Goal: Transaction & Acquisition: Book appointment/travel/reservation

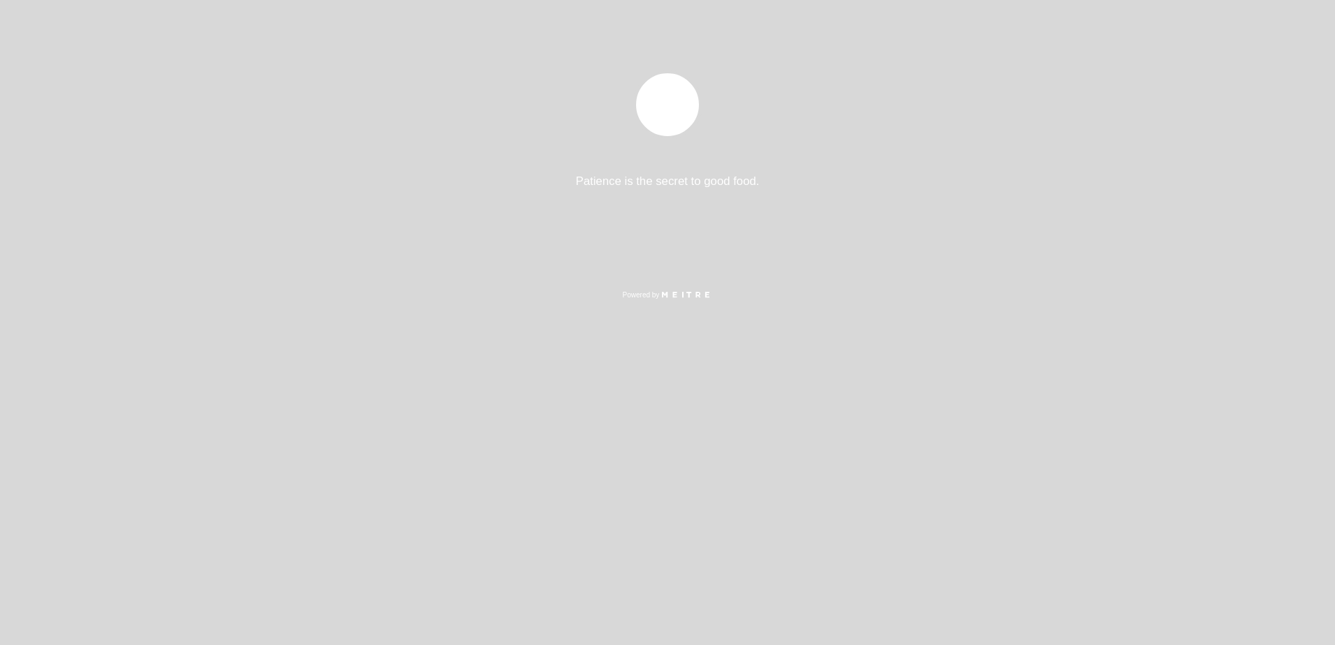
select select "pt"
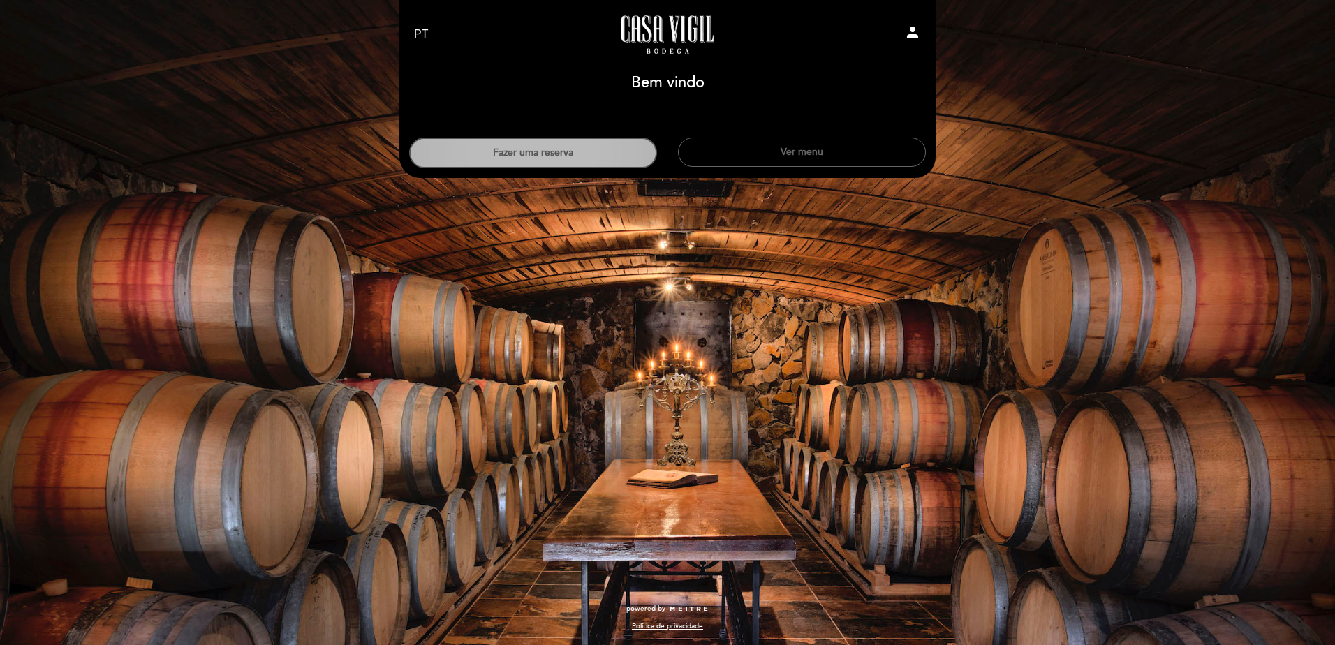
click at [529, 150] on button "Fazer uma reserva" at bounding box center [533, 153] width 248 height 31
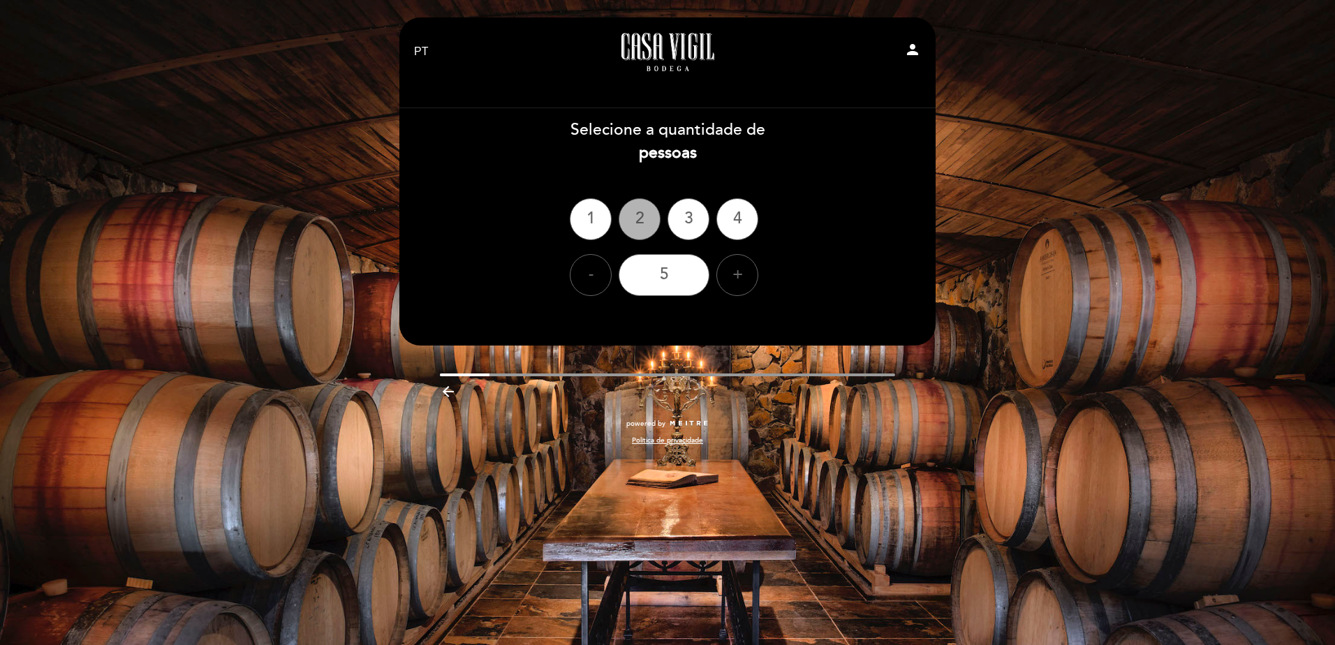
click at [640, 210] on div "2" at bounding box center [640, 219] width 42 height 42
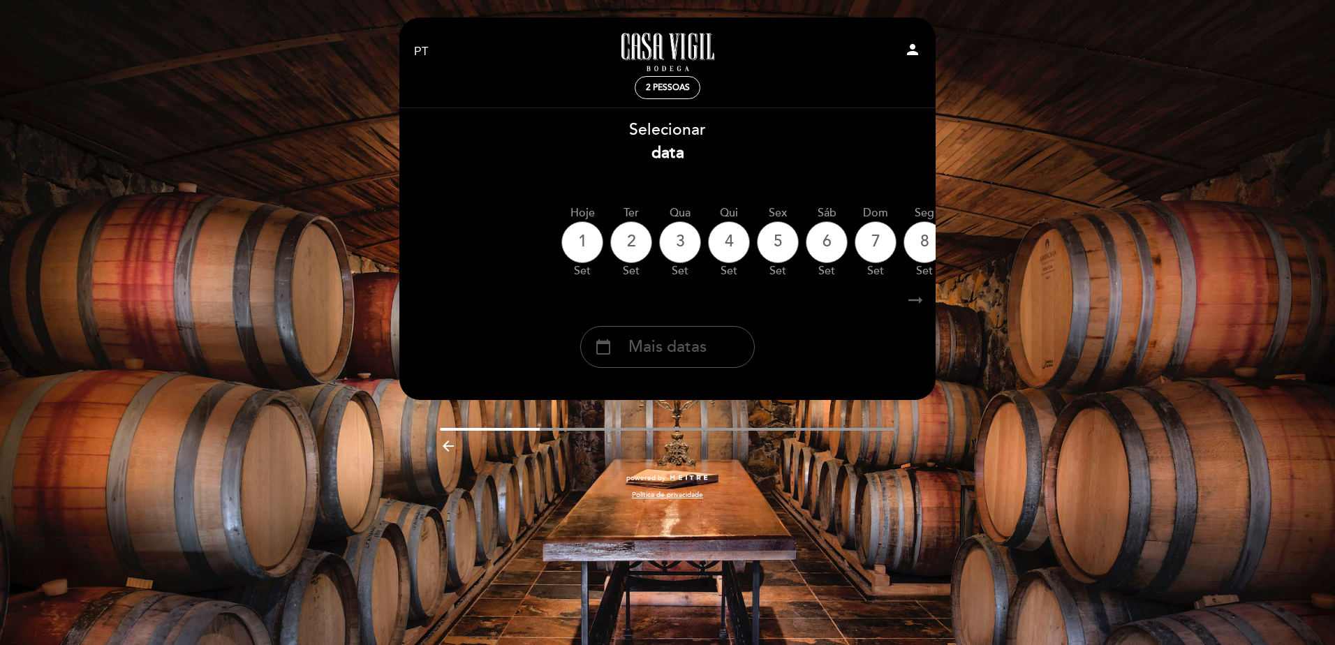
click at [698, 351] on span "Mais datas" at bounding box center [667, 347] width 78 height 23
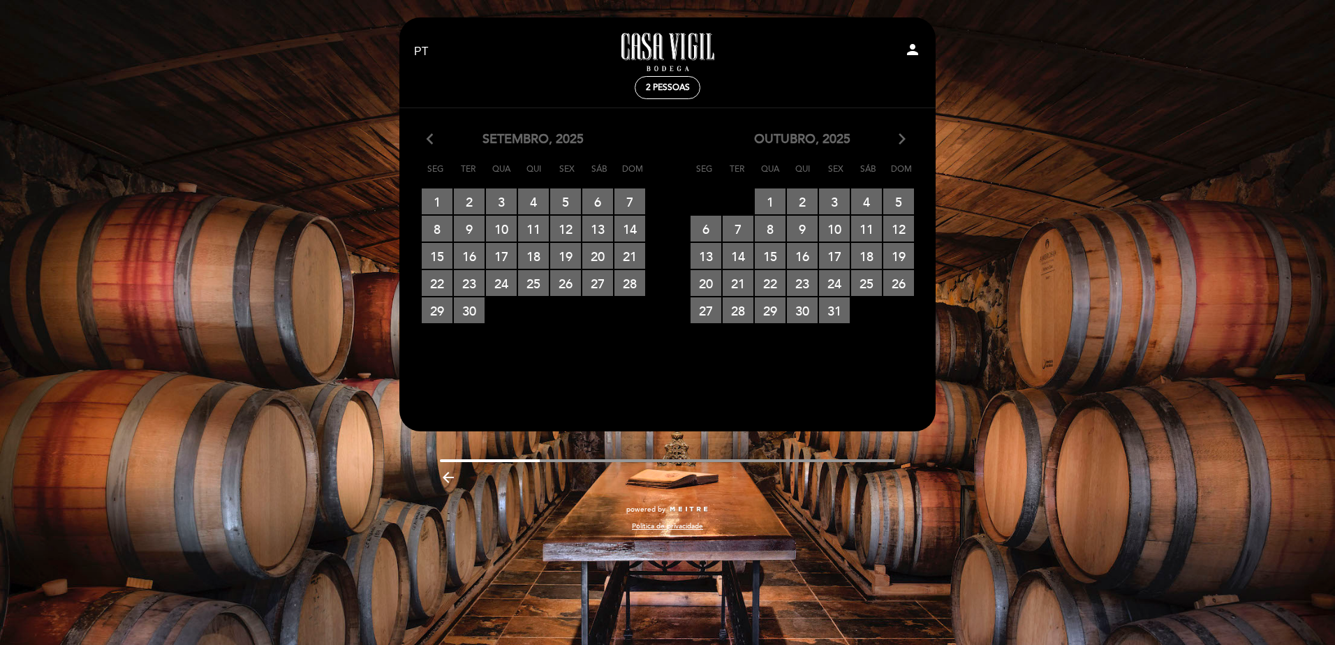
click at [905, 134] on icon "arrow_forward_ios" at bounding box center [902, 140] width 13 height 18
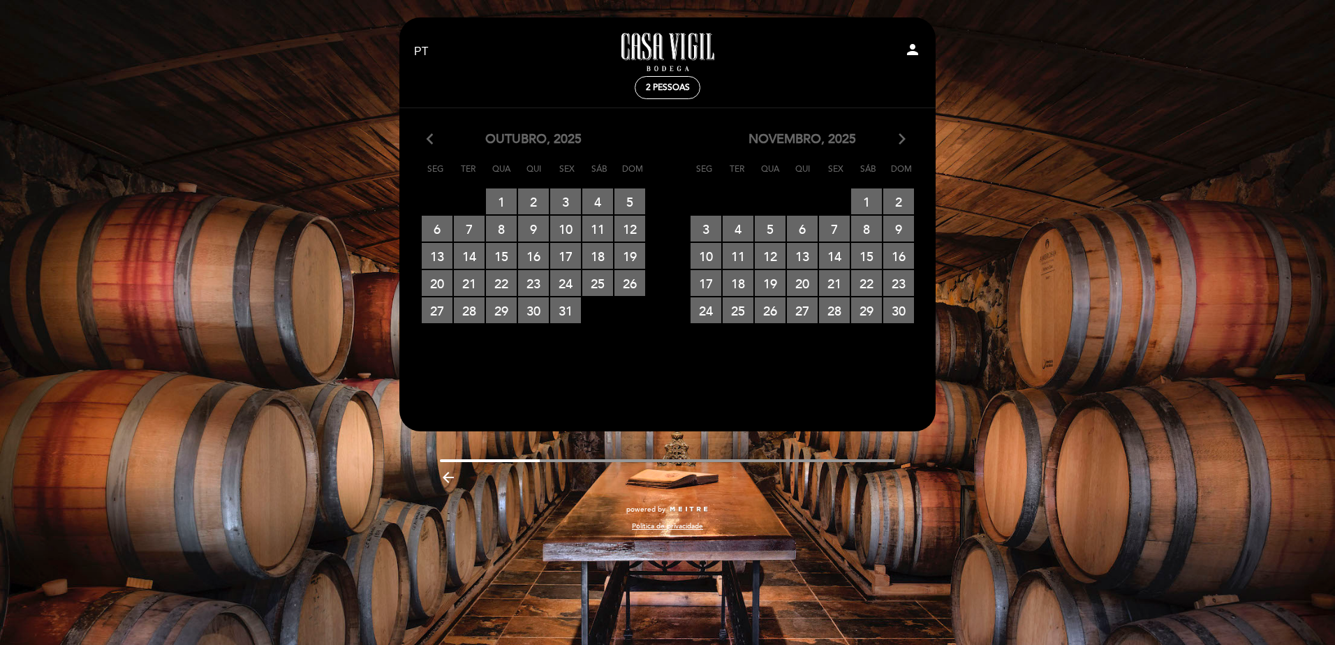
click at [905, 134] on icon "arrow_forward_ios" at bounding box center [902, 140] width 13 height 18
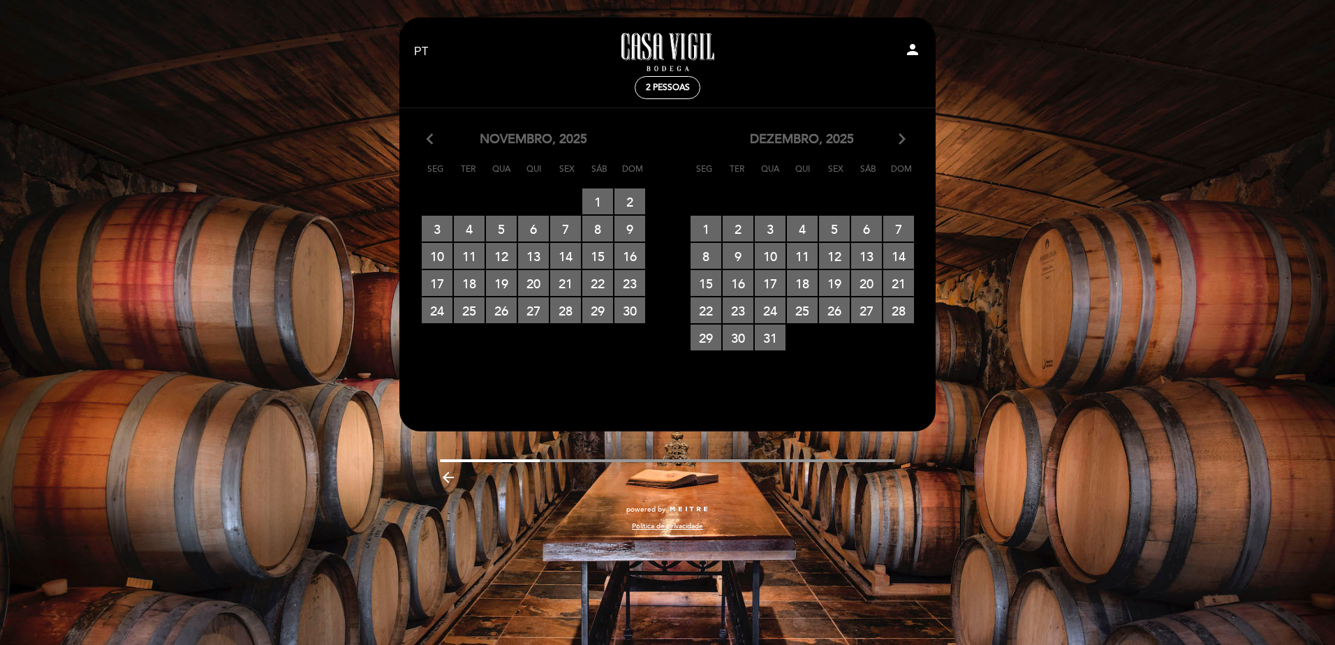
click at [899, 138] on icon "arrow_forward_ios" at bounding box center [902, 140] width 13 height 18
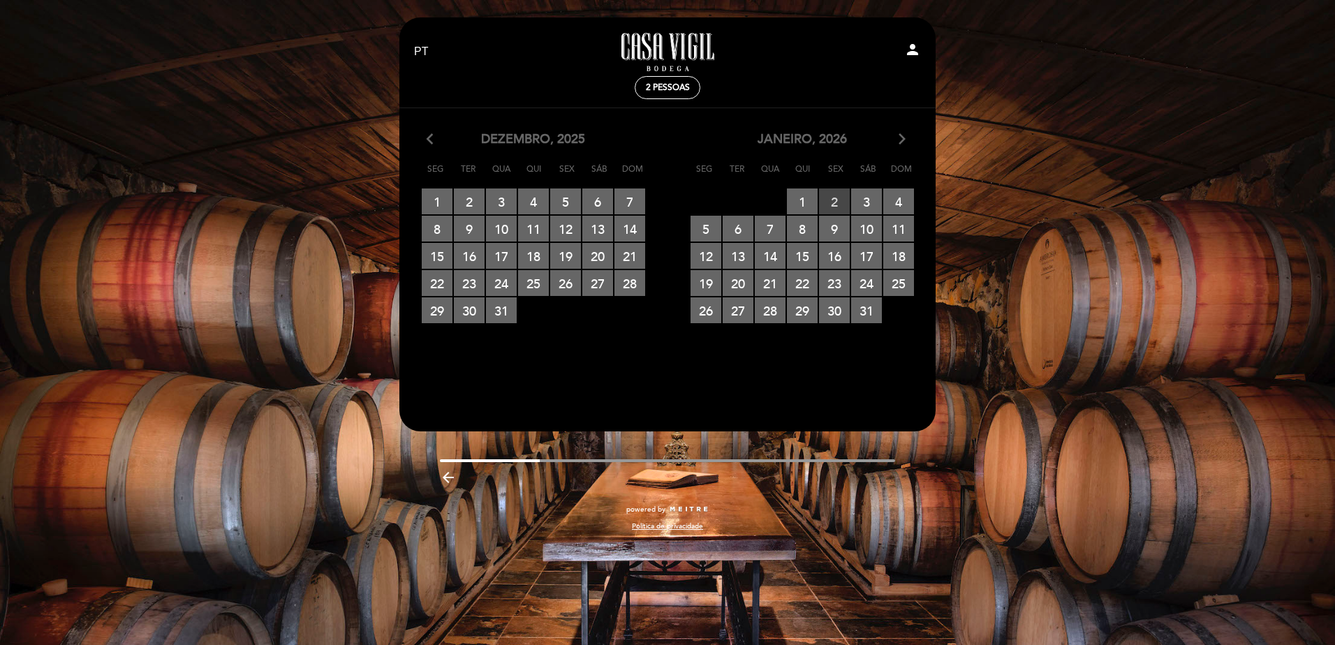
click at [832, 205] on span "2 RESERVAS DISPONÍVEIS" at bounding box center [834, 202] width 31 height 26
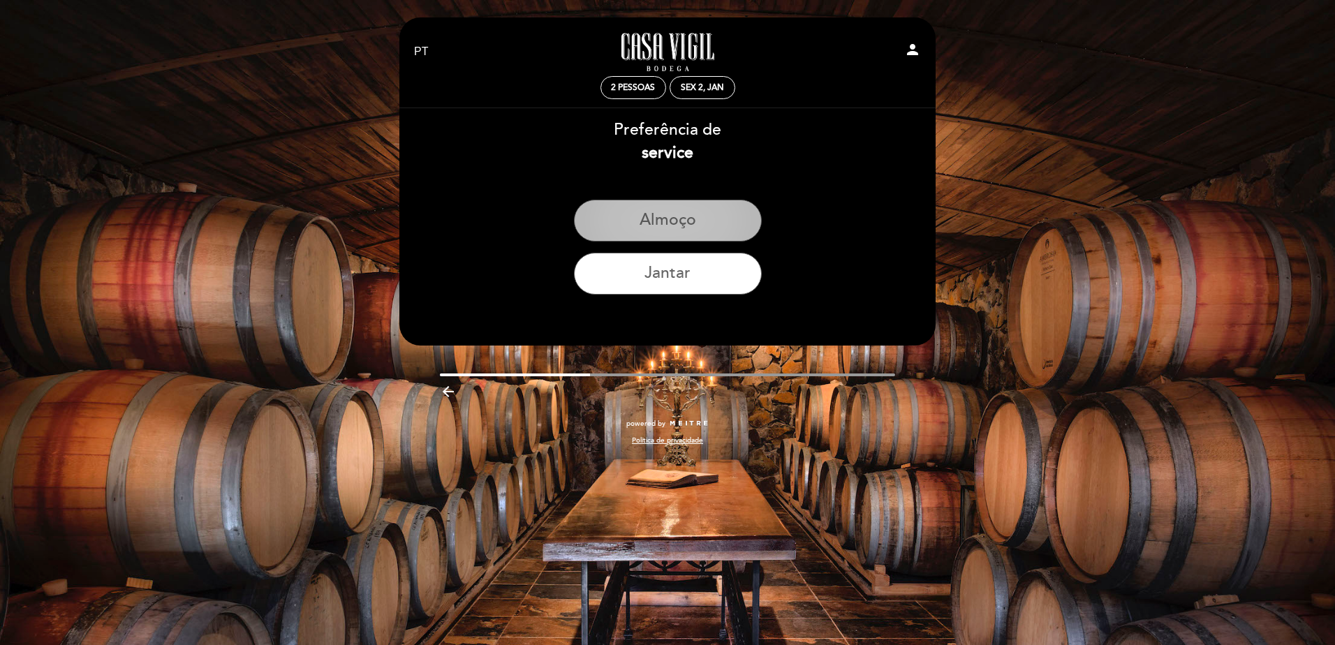
click at [670, 226] on button "Almoço" at bounding box center [668, 221] width 188 height 42
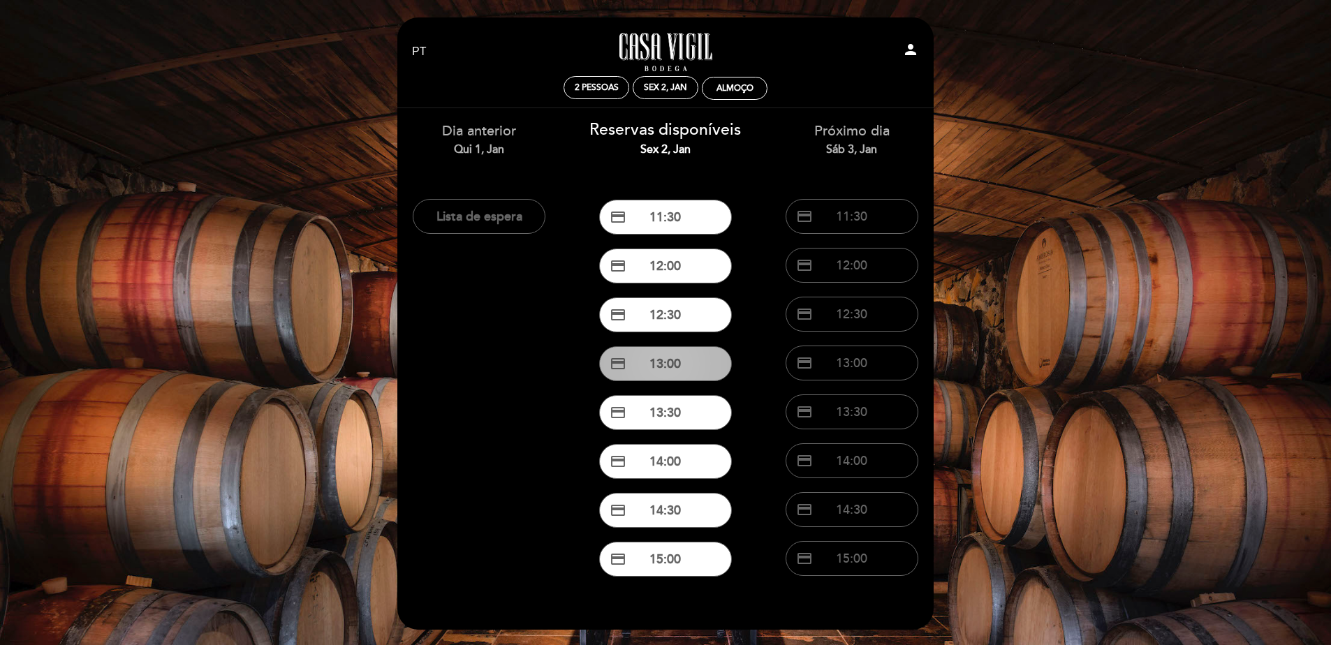
click at [654, 361] on button "credit_card 13:00" at bounding box center [665, 363] width 133 height 35
